Goal: Task Accomplishment & Management: Manage account settings

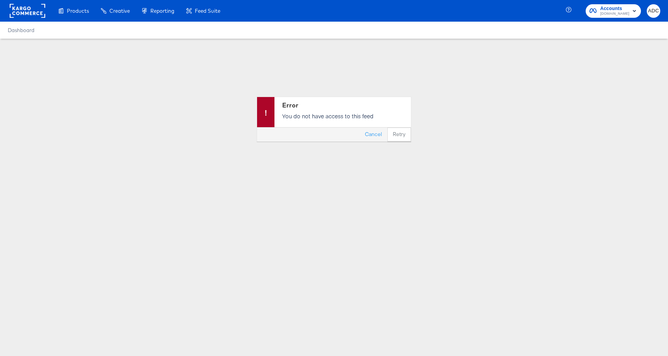
click at [28, 13] on rect at bounding box center [28, 11] width 36 height 14
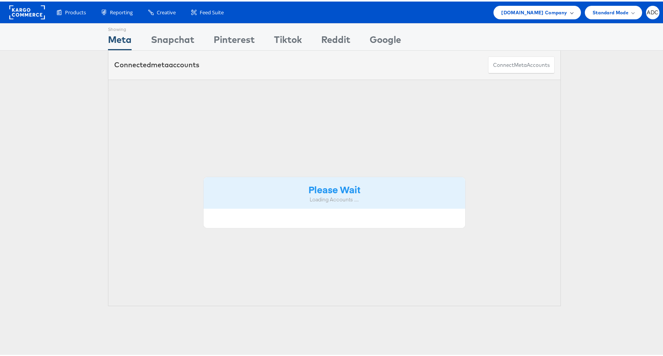
click at [537, 14] on span "[DOMAIN_NAME] Company" at bounding box center [534, 11] width 66 height 8
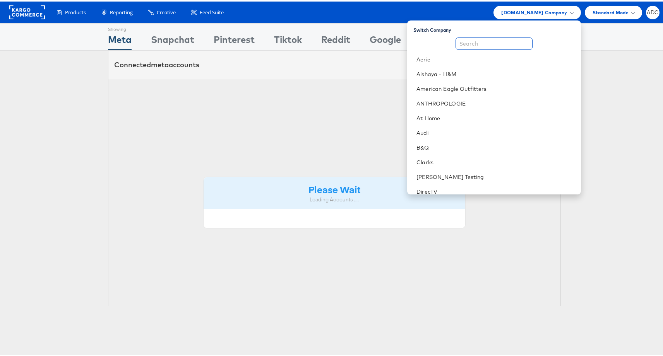
click at [512, 39] on input "text" at bounding box center [493, 42] width 77 height 12
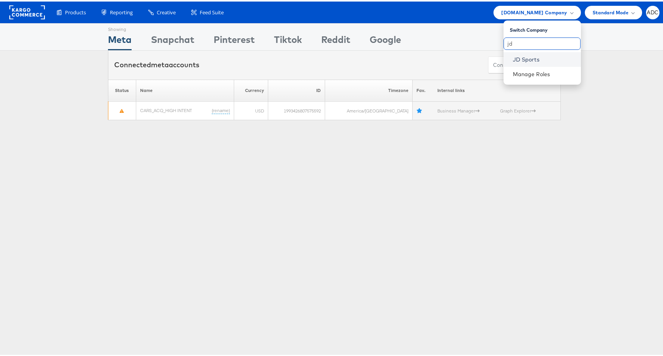
type input "jd"
click at [524, 59] on link "JD Sports" at bounding box center [543, 58] width 62 height 8
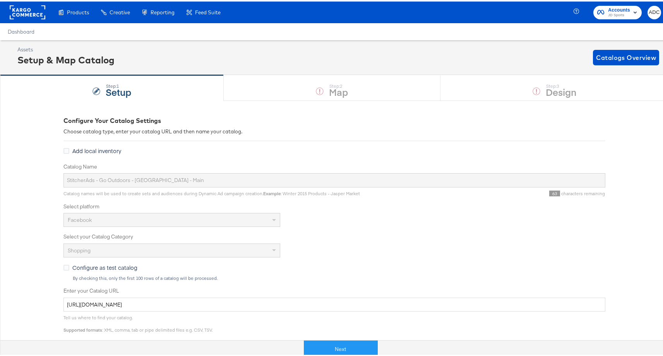
click at [161, 190] on div "Catalog Name StitcherAds - Go Outdoors - UK - Main Catalog names will be used t…" at bounding box center [333, 179] width 541 height 34
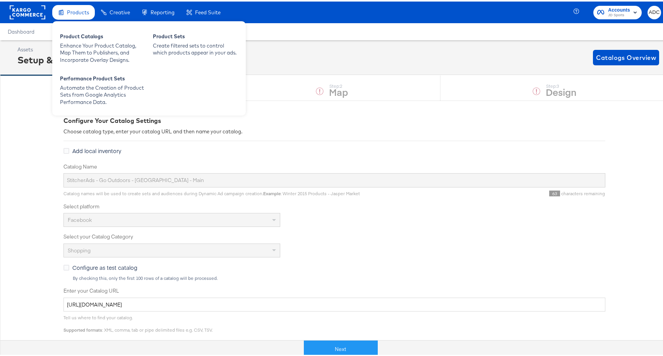
click at [87, 16] on div "Products" at bounding box center [73, 10] width 43 height 15
click at [82, 43] on div "Enhance Your Product Catalog, Map Them to Publishers, and Incorporate Overlay D…" at bounding box center [102, 52] width 85 height 22
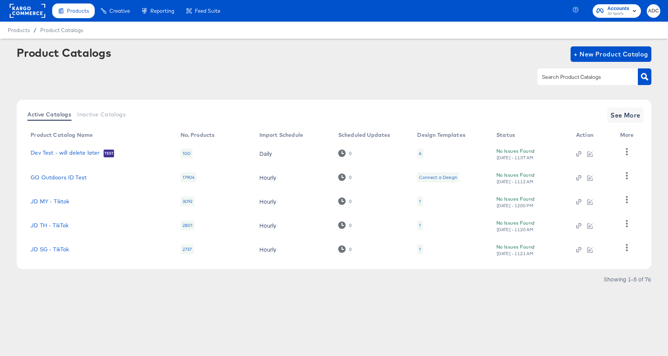
click at [586, 83] on div at bounding box center [588, 76] width 101 height 16
paste input "StitcherAds - Go Outdoors - UK - Main"
type input "StitcherAds - Go Outdoors - UK - Main"
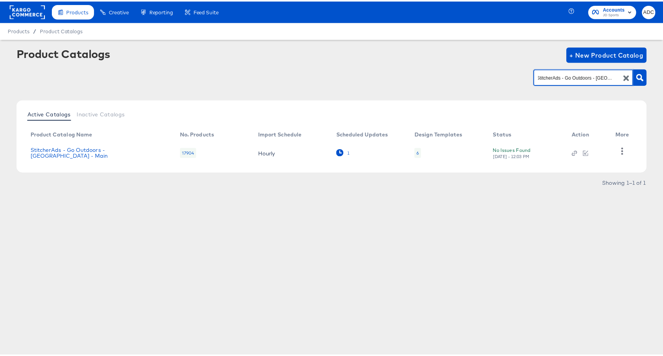
scroll to position [0, 0]
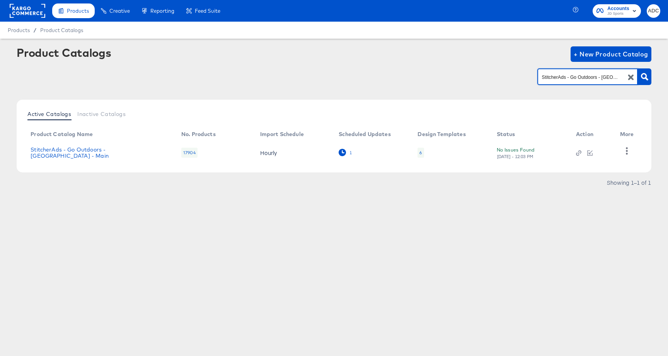
click at [350, 152] on div "1" at bounding box center [350, 152] width 3 height 5
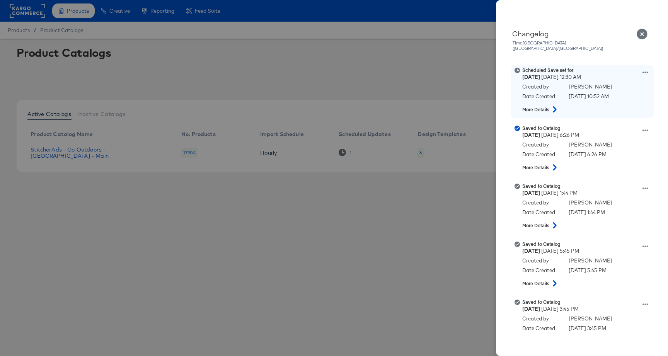
click at [557, 106] on icon at bounding box center [554, 109] width 9 height 6
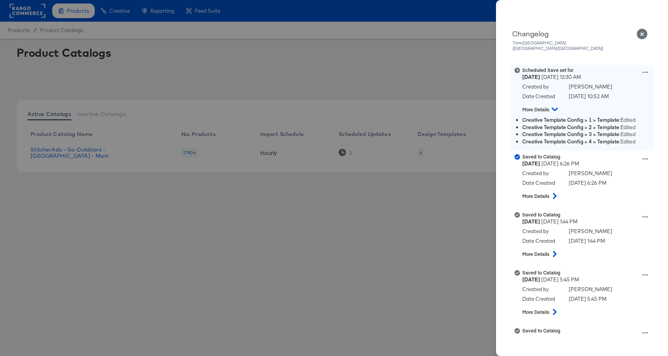
click at [562, 124] on strong "Creative Template Config > 2 > Template" at bounding box center [571, 127] width 97 height 7
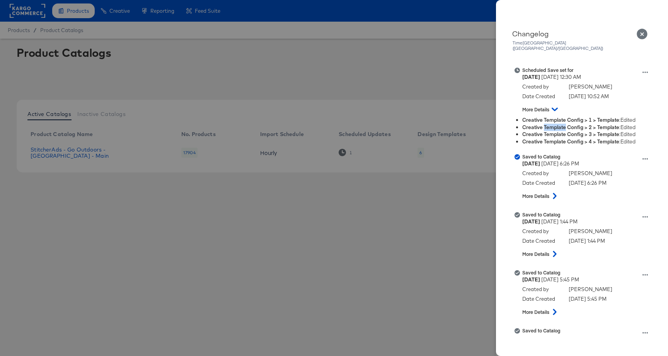
click at [635, 36] on div "Close" at bounding box center [643, 34] width 22 height 11
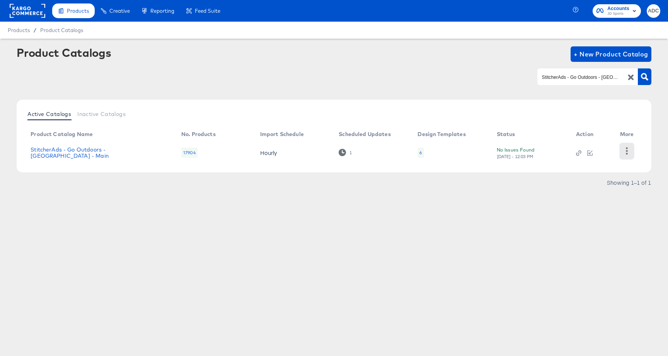
click at [630, 152] on icon "button" at bounding box center [626, 150] width 7 height 7
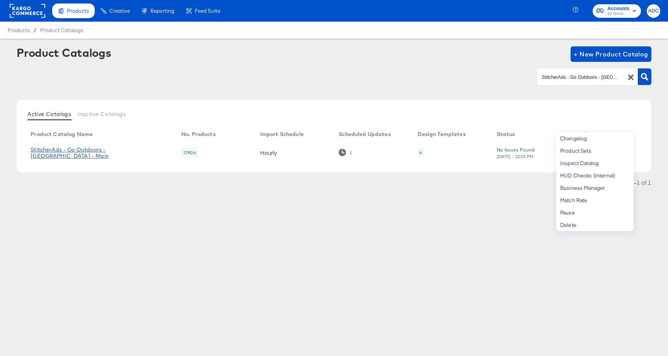
click at [75, 154] on link "StitcherAds - Go Outdoors - [GEOGRAPHIC_DATA] - Main" at bounding box center [98, 153] width 135 height 12
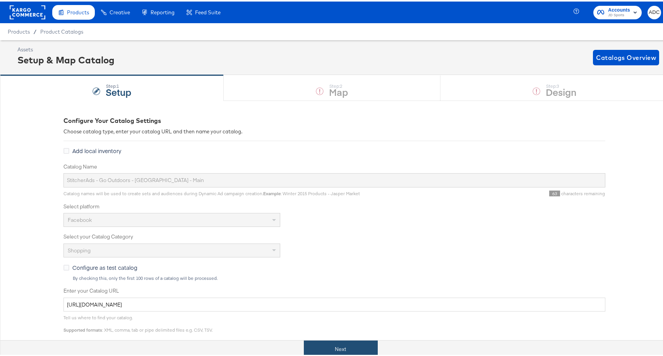
click at [343, 348] on button "Next" at bounding box center [341, 347] width 74 height 17
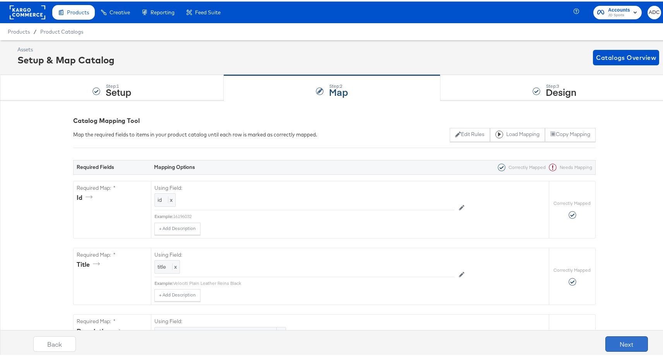
click at [623, 342] on button "Next" at bounding box center [626, 342] width 43 height 15
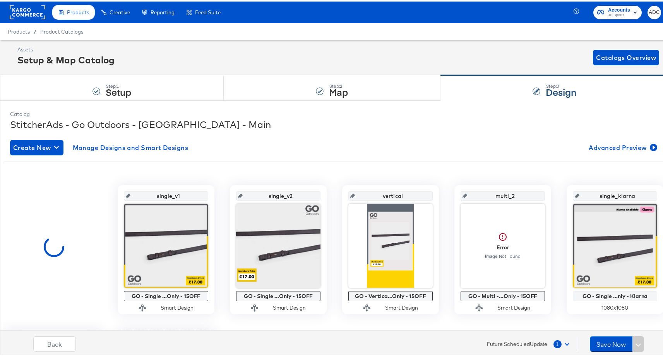
click at [523, 343] on span "Future Scheduled Update" at bounding box center [517, 342] width 60 height 7
click at [559, 343] on button "1" at bounding box center [563, 343] width 20 height 14
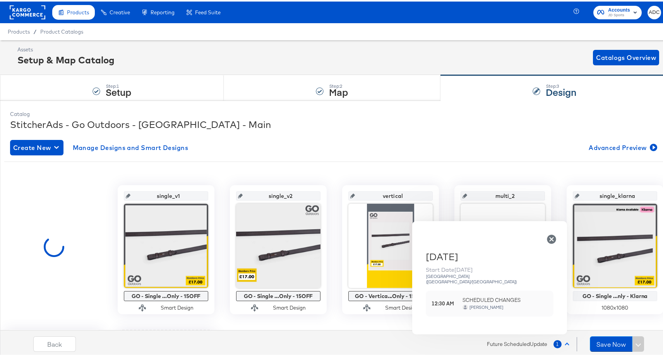
click at [423, 298] on div "Thursday Start Date 16th Oct 2025 Madrid (Europe/Madrid) 12:30 AM SCHEDULED CHA…" at bounding box center [489, 285] width 155 height 84
click at [449, 299] on strong "12:30 AM" at bounding box center [443, 302] width 25 height 7
click at [454, 299] on strong "12:30 AM" at bounding box center [443, 302] width 25 height 7
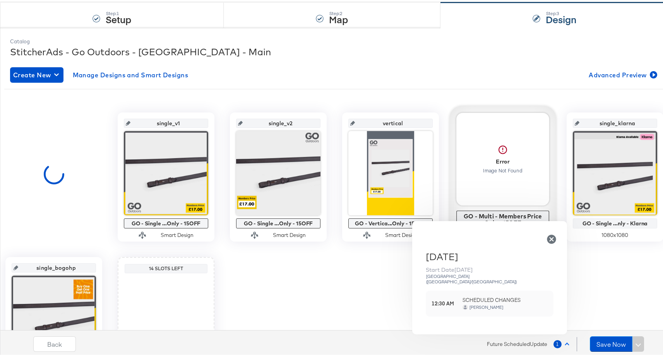
scroll to position [157, 0]
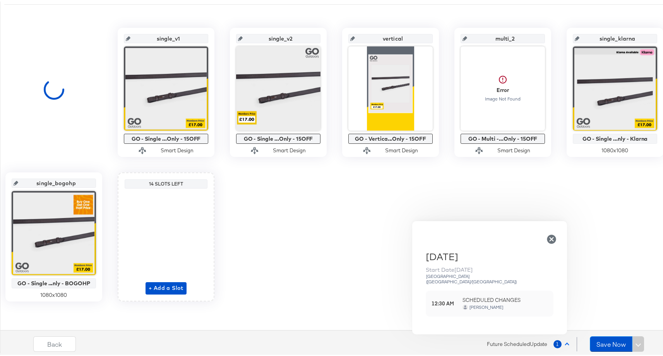
click at [549, 240] on icon "button" at bounding box center [551, 237] width 9 height 9
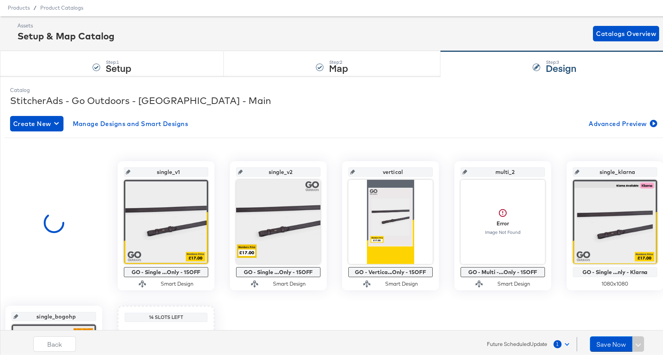
scroll to position [0, 0]
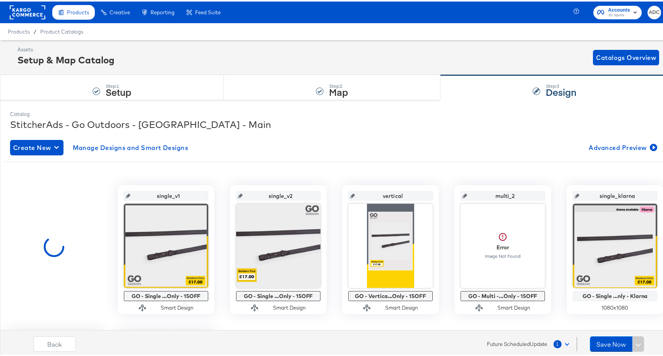
click at [564, 343] on span at bounding box center [566, 342] width 4 height 4
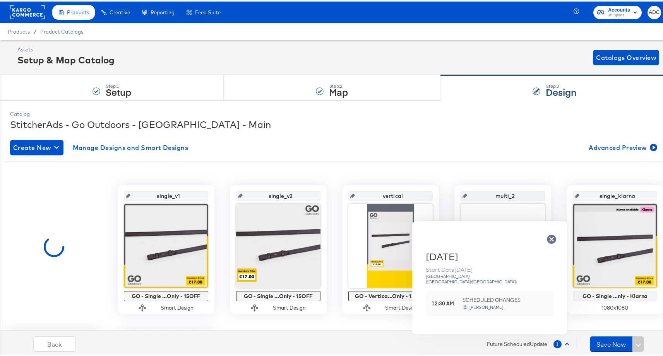
click at [453, 299] on strong "12:30 AM" at bounding box center [443, 302] width 25 height 7
click at [552, 241] on icon "button" at bounding box center [551, 237] width 9 height 9
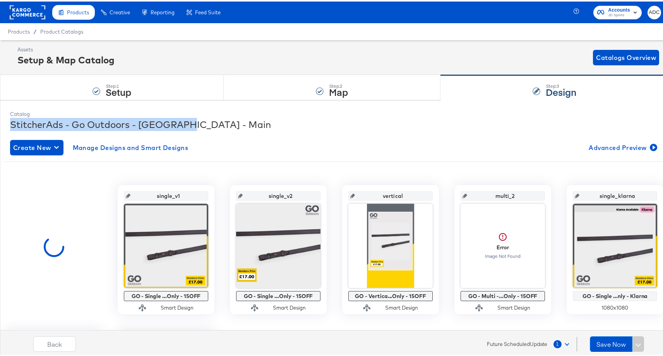
drag, startPoint x: 182, startPoint y: 125, endPoint x: -8, endPoint y: 123, distance: 190.3
click at [0, 123] on html "Products Products Product Catalogs Enhance Your Product Catalog, Map Them to Pu…" at bounding box center [334, 178] width 668 height 356
copy div "StitcherAds - Go Outdoors - [GEOGRAPHIC_DATA] - Main"
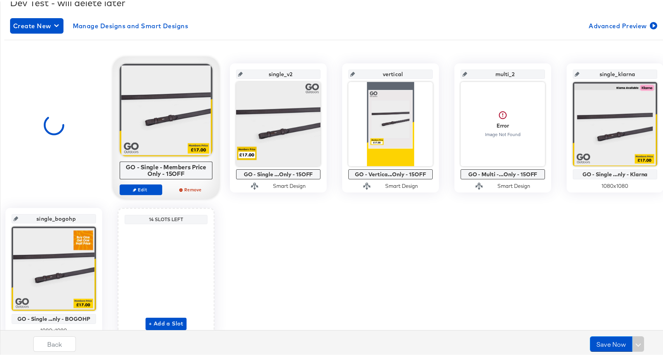
scroll to position [115, 0]
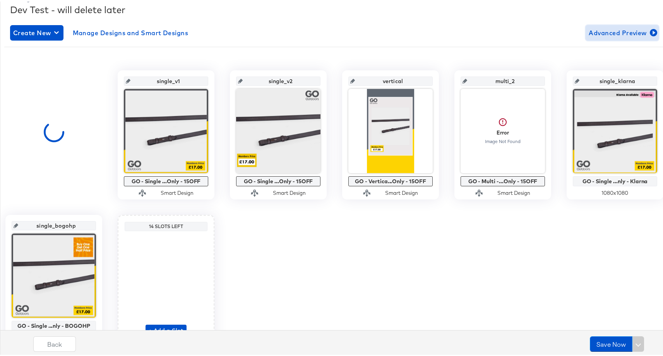
click at [628, 31] on span "Advanced Preview" at bounding box center [621, 31] width 67 height 11
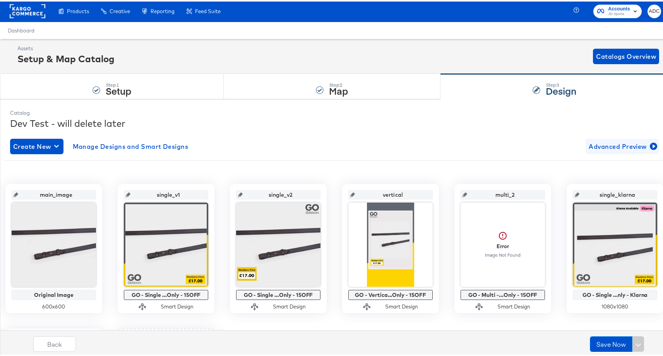
scroll to position [2, 0]
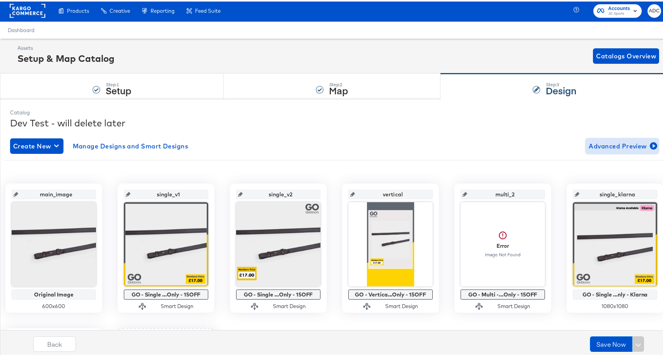
click at [605, 149] on span "Advanced Preview" at bounding box center [621, 144] width 67 height 11
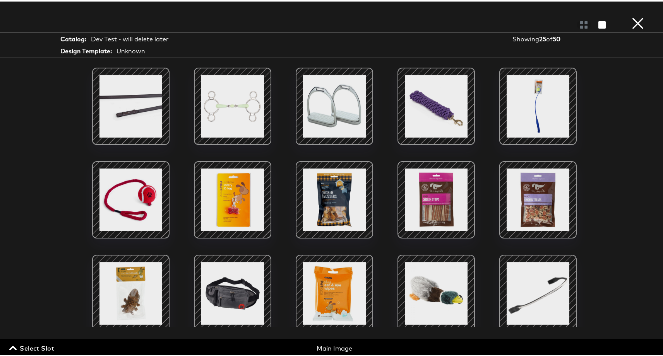
click at [622, 25] on div at bounding box center [334, 22] width 668 height 15
click at [623, 25] on div at bounding box center [334, 22] width 668 height 15
click at [632, 15] on button "×" at bounding box center [637, 7] width 15 height 15
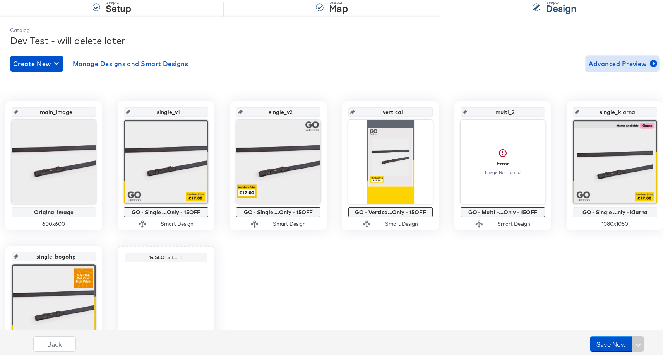
scroll to position [95, 0]
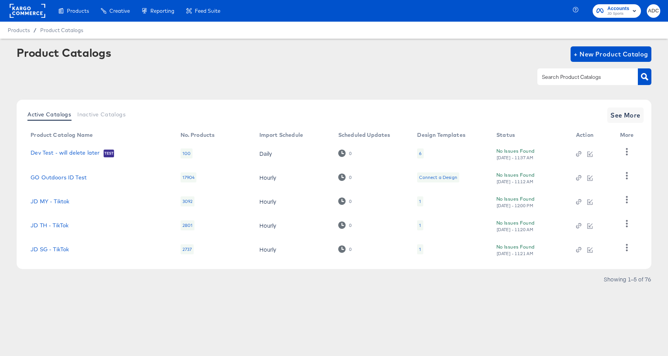
click at [576, 76] on input "text" at bounding box center [582, 77] width 82 height 9
click at [553, 79] on input "text" at bounding box center [582, 77] width 82 height 9
paste input "StitcherAds - Go Outdoors - [GEOGRAPHIC_DATA] - Main"
type input "StitcherAds - Go Outdoors - [GEOGRAPHIC_DATA] - Main"
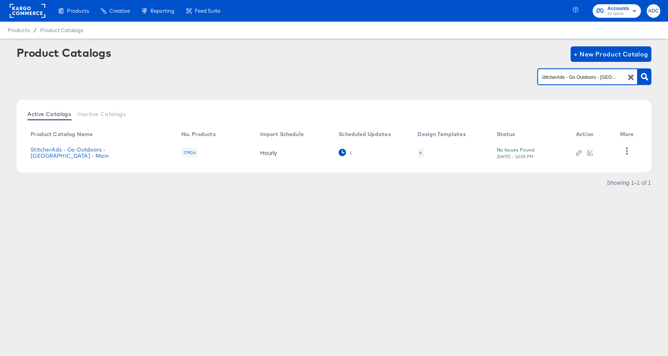
scroll to position [0, 0]
click at [347, 156] on div "1" at bounding box center [346, 152] width 14 height 7
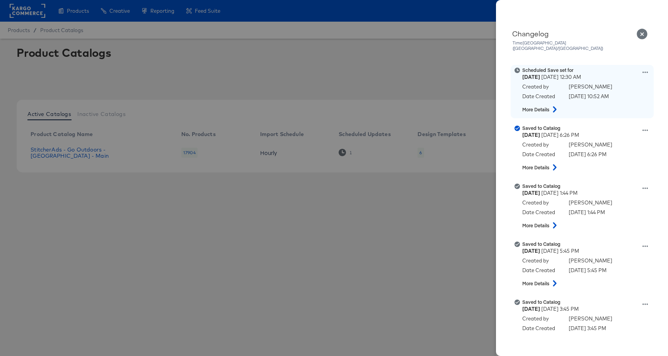
click at [552, 106] on icon at bounding box center [554, 109] width 9 height 6
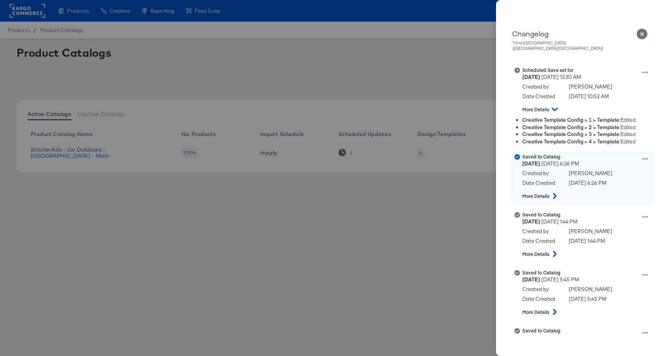
click at [553, 193] on icon at bounding box center [554, 196] width 9 height 6
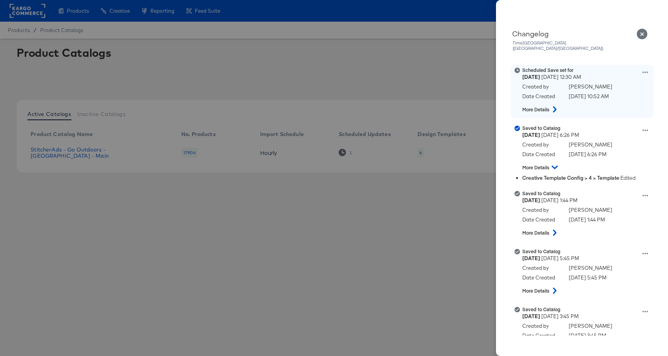
click at [557, 106] on icon at bounding box center [554, 109] width 9 height 6
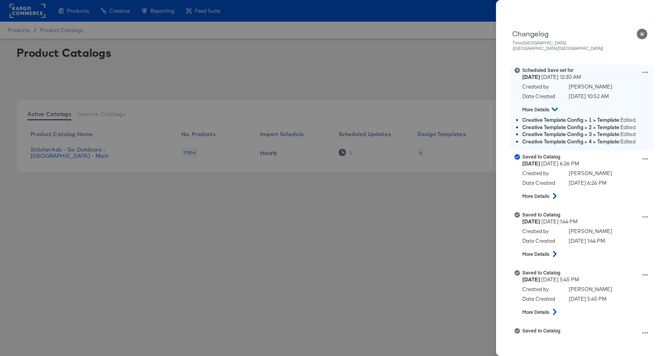
click at [643, 70] on icon at bounding box center [645, 72] width 5 height 5
click at [587, 77] on button "View scheduled version" at bounding box center [609, 80] width 77 height 11
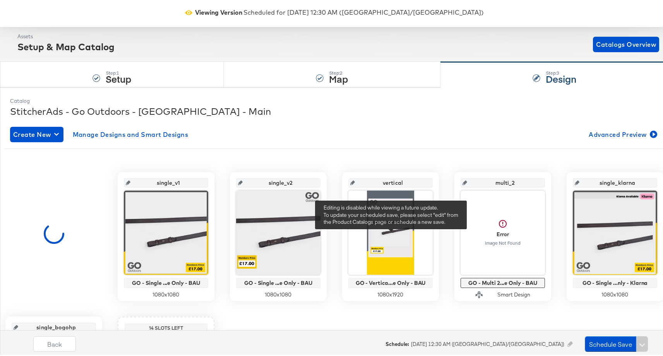
scroll to position [61, 0]
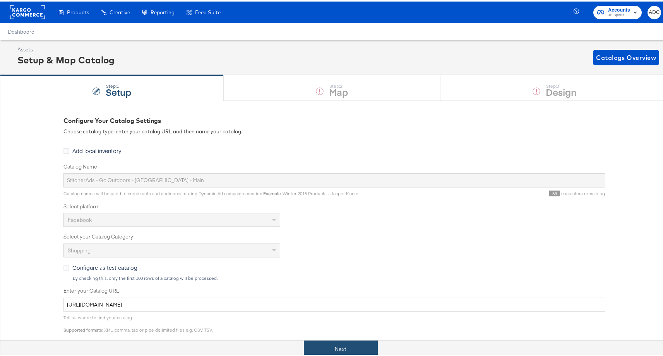
click at [335, 354] on button "Next" at bounding box center [341, 347] width 74 height 17
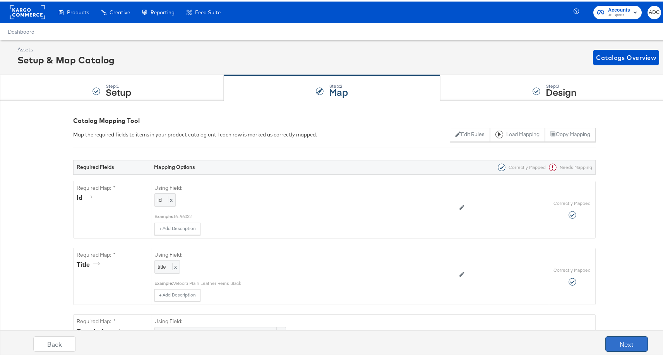
click at [617, 347] on button "Next" at bounding box center [626, 342] width 43 height 15
